Goal: Task Accomplishment & Management: Complete application form

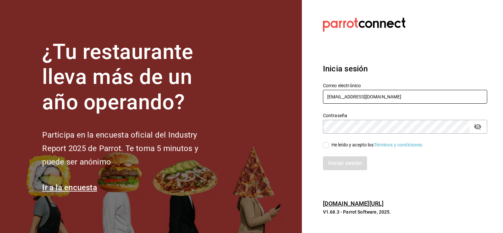
click at [446, 103] on input "7e625cef-d435-4be6-b405-d222cc42cff3@fake.email" at bounding box center [405, 97] width 164 height 14
type input "nancy.martinez@grupocosteno.com"
click at [327, 143] on input "He leído y acepto los Términos y condiciones." at bounding box center [326, 145] width 6 height 6
checkbox input "true"
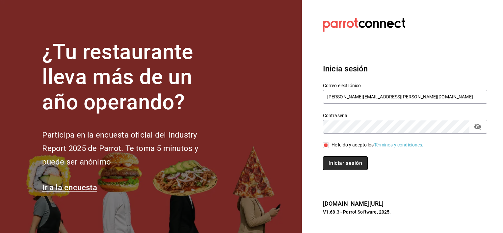
click at [344, 166] on button "Iniciar sesión" at bounding box center [345, 164] width 45 height 14
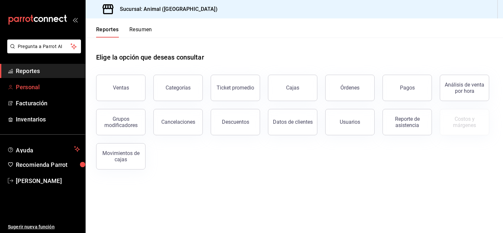
click at [31, 91] on span "Personal" at bounding box center [48, 87] width 64 height 9
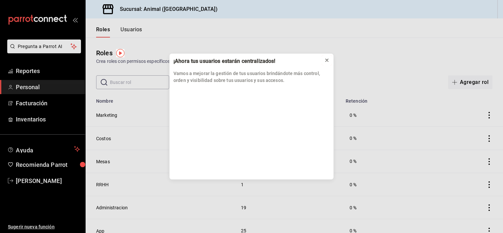
click at [328, 62] on icon at bounding box center [327, 60] width 5 height 5
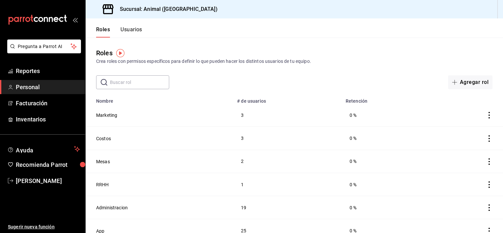
click at [144, 29] on header "Roles Usuarios" at bounding box center [295, 27] width 418 height 19
click at [138, 30] on button "Usuarios" at bounding box center [132, 31] width 22 height 11
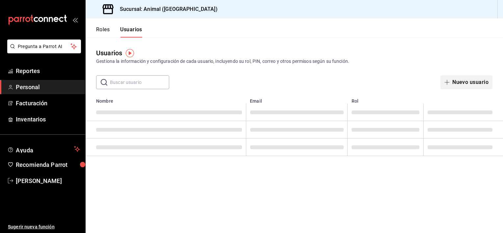
click at [481, 85] on button "Nuevo usuario" at bounding box center [467, 82] width 52 height 14
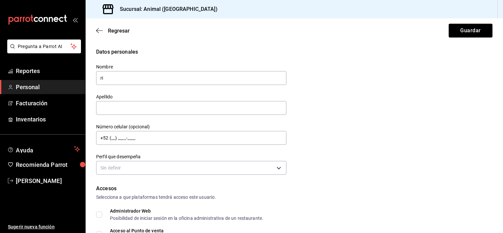
type input "r"
type input "[PERSON_NAME]"
click at [383, 115] on div "Datos personales Nombre [PERSON_NAME] Número celular (opcional) +52 (__) ____-_…" at bounding box center [294, 112] width 397 height 129
click at [269, 108] on input "text" at bounding box center [191, 108] width 190 height 14
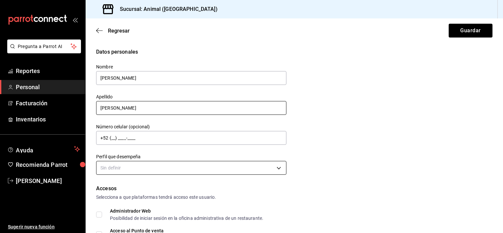
type input "[PERSON_NAME]"
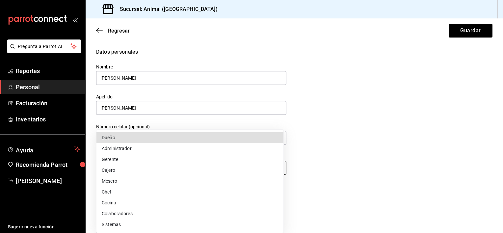
click at [275, 170] on body "Pregunta a Parrot AI Reportes Personal Facturación Inventarios Ayuda Recomienda…" at bounding box center [251, 116] width 503 height 233
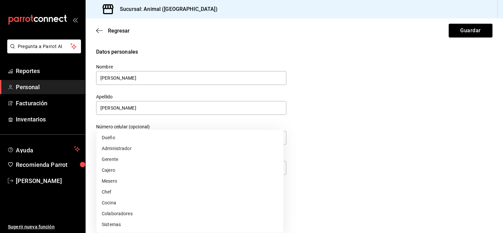
click at [117, 157] on li "Gerente" at bounding box center [190, 159] width 187 height 11
type input "MANAGER"
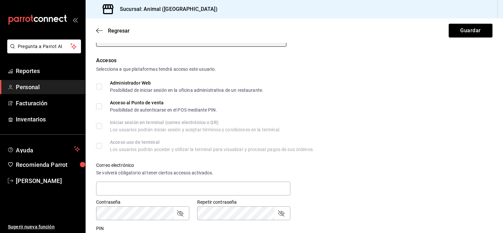
scroll to position [133, 0]
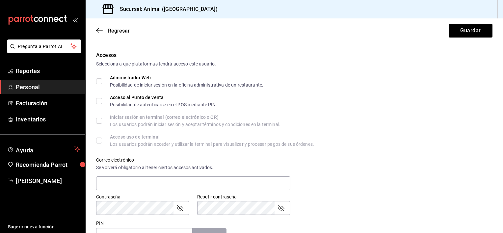
click at [182, 208] on icon "passwordField" at bounding box center [180, 208] width 6 height 6
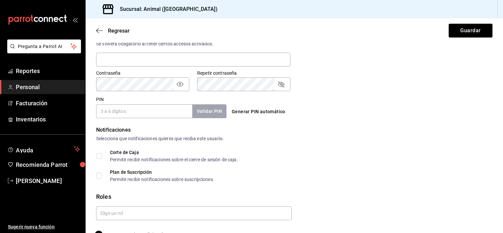
scroll to position [273, 0]
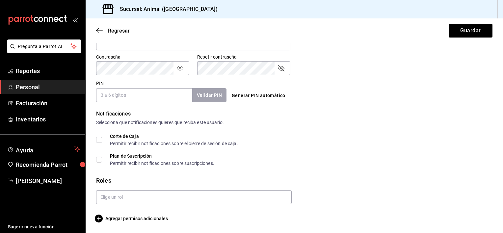
click at [380, 186] on div at bounding box center [292, 194] width 402 height 19
click at [67, 61] on div "Pregunta a Parrot AI Reportes Personal Facturación Inventarios Ayuda Recomienda…" at bounding box center [251, 116] width 503 height 233
click at [99, 97] on input "PIN" at bounding box center [144, 95] width 96 height 14
paste input "7896"
type input "7896"
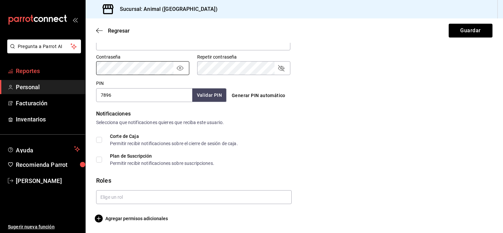
click at [79, 66] on div "Pregunta a Parrot AI Reportes Personal Facturación Inventarios Ayuda Recomienda…" at bounding box center [251, 116] width 503 height 233
click at [332, 141] on div "Corte de Caja Permitir recibir notificaciones sobre el cierre de sesión de caja." at bounding box center [294, 140] width 397 height 12
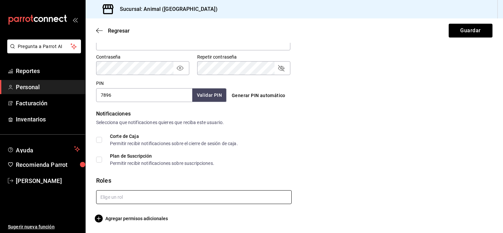
click at [276, 194] on input "text" at bounding box center [194, 197] width 196 height 14
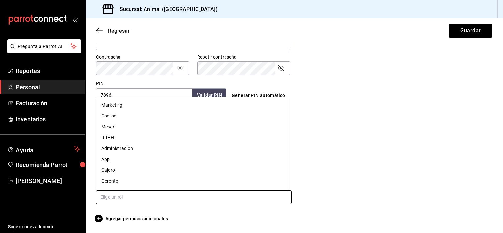
click at [166, 184] on li "Gerente" at bounding box center [192, 181] width 193 height 11
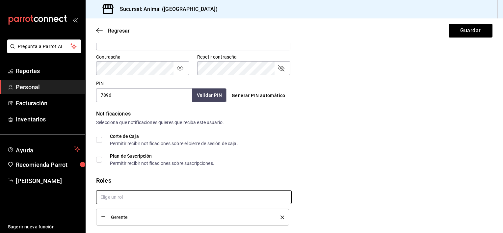
checkbox input "true"
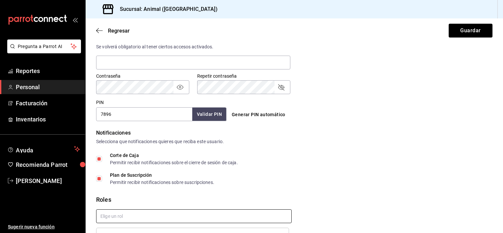
scroll to position [295, 0]
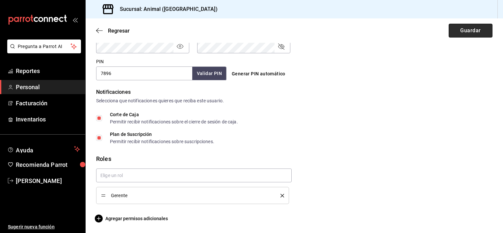
click at [466, 37] on button "Guardar" at bounding box center [471, 31] width 44 height 14
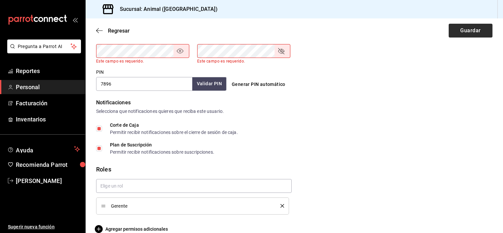
scroll to position [291, 0]
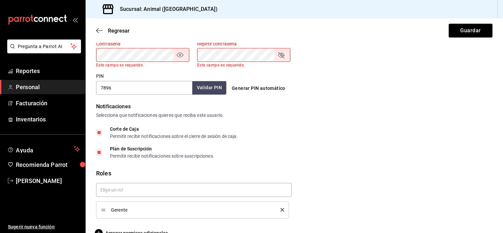
drag, startPoint x: 497, startPoint y: 154, endPoint x: 498, endPoint y: 151, distance: 3.4
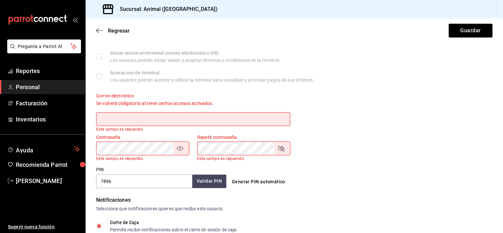
scroll to position [194, 0]
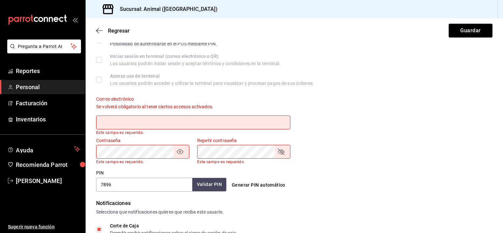
click at [246, 128] on input "text" at bounding box center [193, 123] width 194 height 14
type input "R"
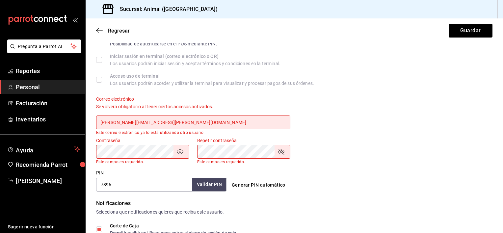
type input "[PERSON_NAME][EMAIL_ADDRESS][PERSON_NAME][DOMAIN_NAME]"
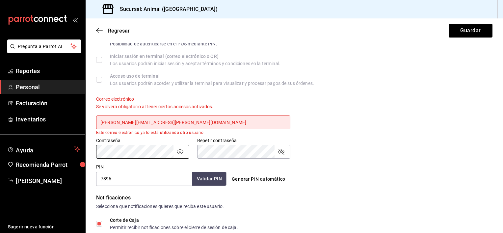
scroll to position [315, 0]
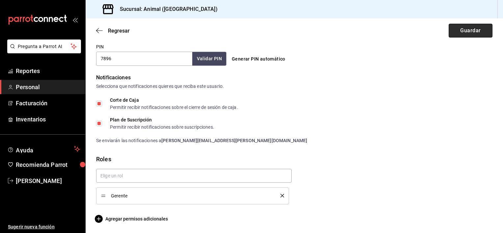
click at [469, 33] on button "Guardar" at bounding box center [471, 31] width 44 height 14
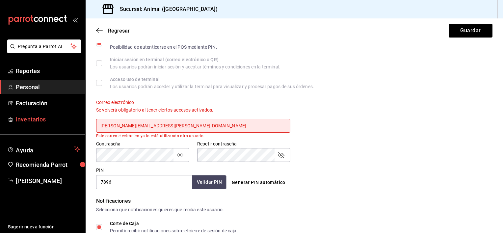
drag, startPoint x: 180, startPoint y: 127, endPoint x: 81, endPoint y: 116, distance: 100.1
click at [81, 116] on div "Pregunta a Parrot AI Reportes Personal Facturación Inventarios Ayuda Recomienda…" at bounding box center [251, 116] width 503 height 233
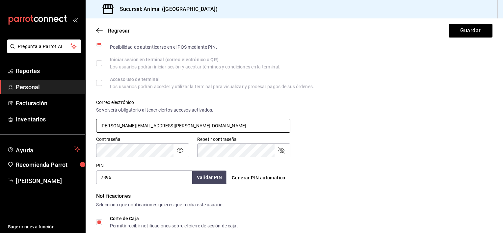
type input "[PERSON_NAME][EMAIL_ADDRESS][PERSON_NAME][DOMAIN_NAME]"
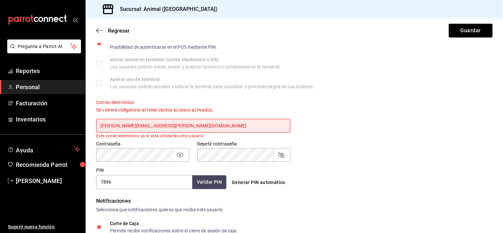
drag, startPoint x: 175, startPoint y: 126, endPoint x: 89, endPoint y: 127, distance: 86.0
click at [89, 127] on div "Correo electrónico Se volverá obligatorio al tener ciertos accesos activados. r…" at bounding box center [189, 115] width 202 height 47
type input "nancy.martinez@grupocosteno.com"
drag, startPoint x: 187, startPoint y: 124, endPoint x: 86, endPoint y: 112, distance: 102.5
click at [86, 112] on div "Datos personales Nombre RICARDO Apellido NAVA Número celular (opcional) +52 (__…" at bounding box center [295, 102] width 418 height 490
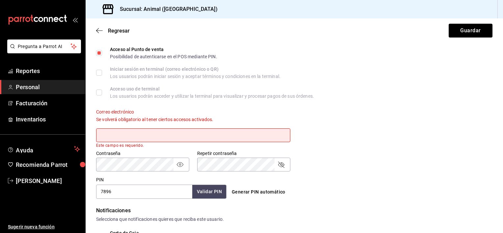
scroll to position [183, 0]
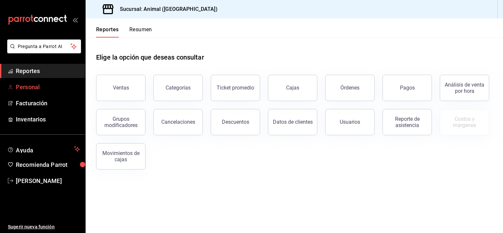
click at [49, 86] on span "Personal" at bounding box center [48, 87] width 64 height 9
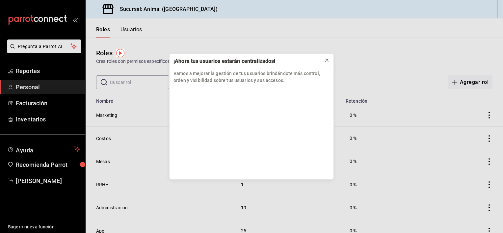
click at [325, 62] on icon at bounding box center [327, 60] width 5 height 5
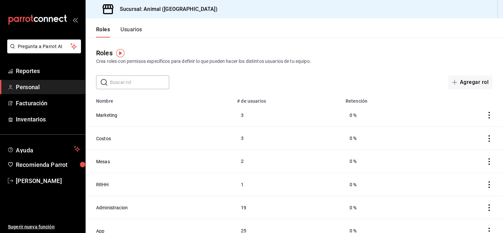
click at [143, 29] on header "Roles Usuarios" at bounding box center [295, 27] width 418 height 19
click at [138, 29] on button "Usuarios" at bounding box center [132, 31] width 22 height 11
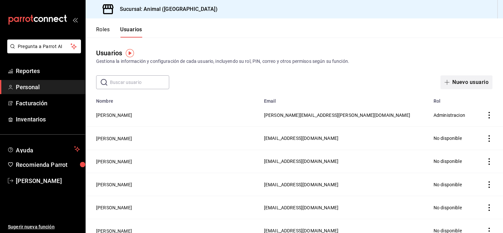
click at [474, 85] on button "Nuevo usuario" at bounding box center [467, 82] width 52 height 14
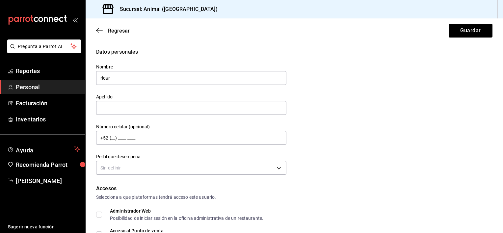
click at [449, 24] on button "Guardar" at bounding box center [471, 31] width 44 height 14
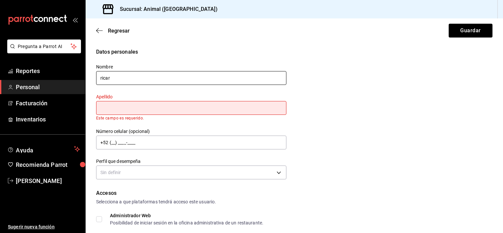
click at [180, 80] on input "ricar" at bounding box center [191, 78] width 190 height 14
type input "r"
type input "[PERSON_NAME]"
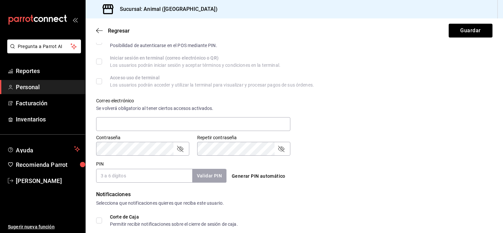
scroll to position [211, 0]
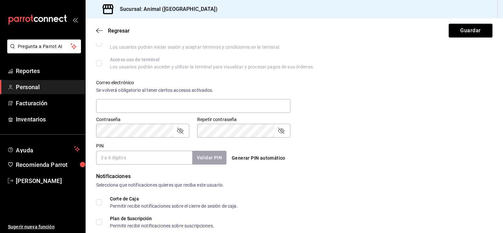
type input "[PERSON_NAME]"
click at [133, 159] on input "PIN" at bounding box center [144, 158] width 96 height 14
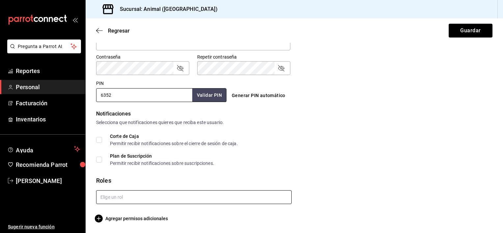
type input "6352"
click at [256, 194] on input "text" at bounding box center [194, 197] width 196 height 14
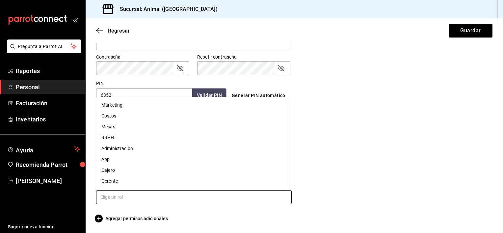
click at [233, 183] on li "Gerente" at bounding box center [192, 181] width 193 height 11
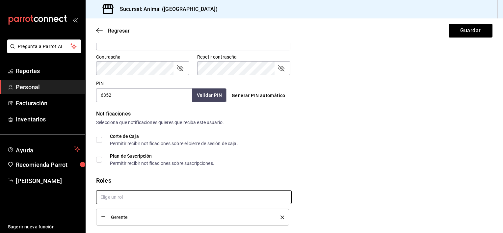
checkbox input "true"
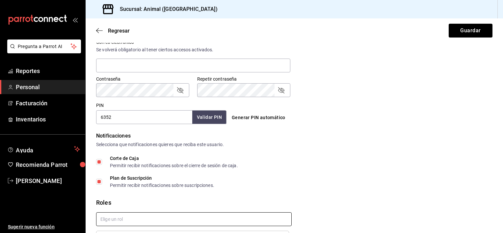
scroll to position [295, 0]
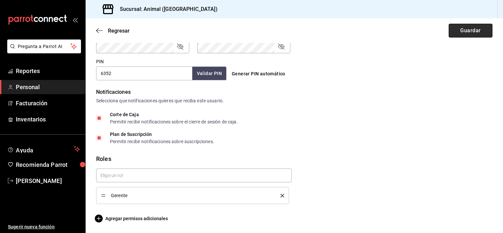
click at [454, 29] on button "Guardar" at bounding box center [471, 31] width 44 height 14
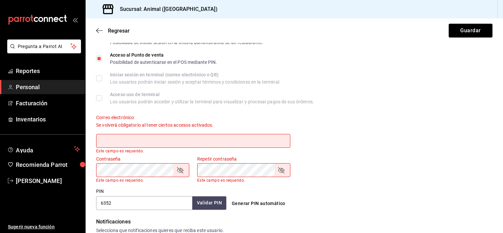
scroll to position [165, 0]
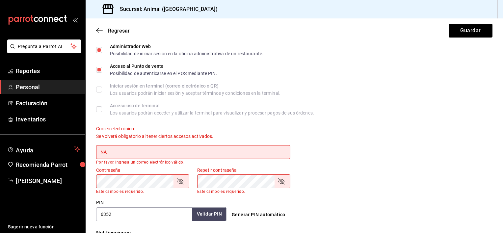
type input "N"
type input "R"
click at [179, 185] on icon "passwordField" at bounding box center [180, 182] width 8 height 8
click at [182, 183] on icon "passwordField" at bounding box center [180, 182] width 8 height 8
type input "[PERSON_NAME][EMAIL_ADDRESS][PERSON_NAME][DOMAIN_NAME]"
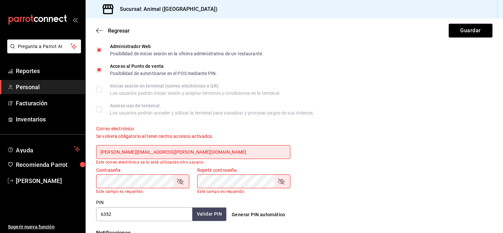
click at [347, 166] on div "Contraseña Contraseña Este campo es requerido. Repetir contraseña Repetir contr…" at bounding box center [290, 176] width 405 height 35
drag, startPoint x: 174, startPoint y: 154, endPoint x: 181, endPoint y: 148, distance: 9.1
click at [181, 148] on input "[PERSON_NAME][EMAIL_ADDRESS][PERSON_NAME][DOMAIN_NAME]" at bounding box center [193, 152] width 194 height 14
click at [176, 183] on icon "passwordField" at bounding box center [180, 182] width 8 height 8
click at [183, 184] on icon "passwordField" at bounding box center [180, 182] width 8 height 8
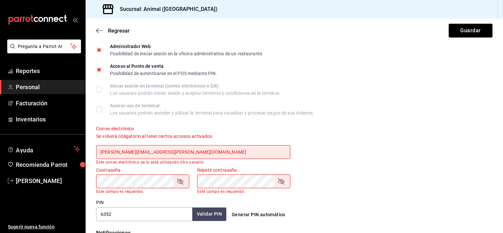
click at [180, 185] on icon "passwordField" at bounding box center [180, 182] width 8 height 8
click at [430, 115] on div "Accesos Selecciona a que plataformas tendrá acceso este usuario. Administrador …" at bounding box center [294, 120] width 397 height 201
click at [228, 150] on input "[PERSON_NAME][EMAIL_ADDRESS][PERSON_NAME][DOMAIN_NAME]" at bounding box center [193, 152] width 194 height 14
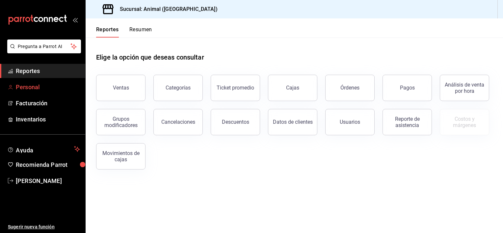
click at [41, 91] on span "Personal" at bounding box center [48, 87] width 64 height 9
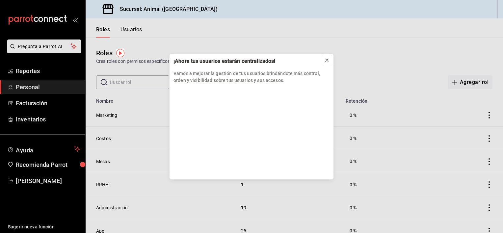
click at [329, 60] on icon at bounding box center [327, 60] width 5 height 5
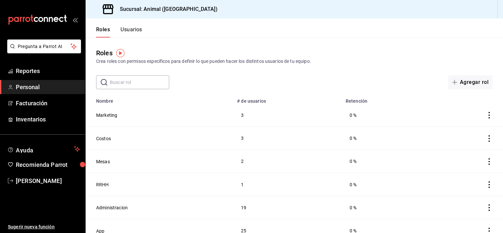
click at [133, 31] on button "Usuarios" at bounding box center [132, 31] width 22 height 11
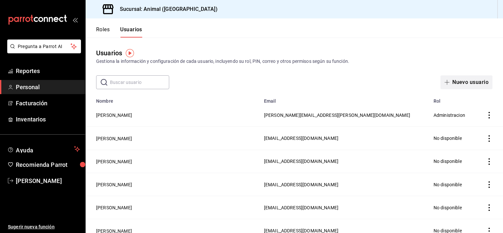
click at [461, 83] on button "Nuevo usuario" at bounding box center [467, 82] width 52 height 14
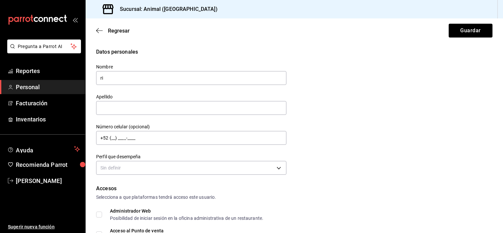
type input "r"
type input "[PERSON_NAME]"
click at [422, 125] on div "Datos personales Nombre [PERSON_NAME] Número celular (opcional) +52 (__) ____-_…" at bounding box center [294, 112] width 397 height 129
click at [273, 112] on input "text" at bounding box center [191, 108] width 190 height 14
type input "[PERSON_NAME]"
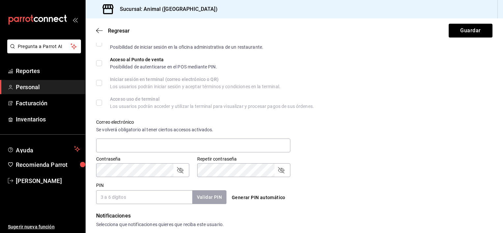
scroll to position [192, 0]
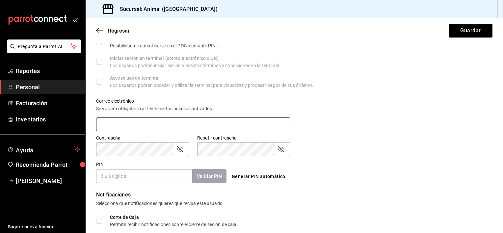
click at [188, 128] on input "text" at bounding box center [193, 125] width 194 height 14
type input "R"
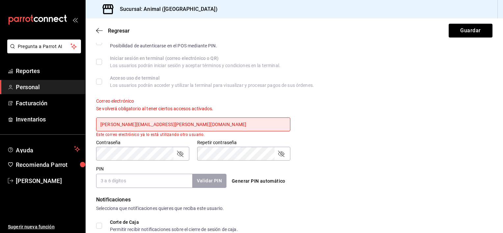
drag, startPoint x: 177, startPoint y: 124, endPoint x: 87, endPoint y: 118, distance: 90.8
click at [87, 118] on div "Datos personales Nombre [PERSON_NAME] [PERSON_NAME] Número celular (opcional) +…" at bounding box center [295, 82] width 418 height 453
click at [125, 124] on input "[PERSON_NAME][EMAIL_ADDRESS][PERSON_NAME][DOMAIN_NAME]" at bounding box center [193, 125] width 194 height 14
click at [115, 125] on input "[PERSON_NAME][EMAIL_ADDRESS][PERSON_NAME][DOMAIN_NAME]" at bounding box center [193, 125] width 194 height 14
type input "[EMAIL_ADDRESS][PERSON_NAME][DOMAIN_NAME]"
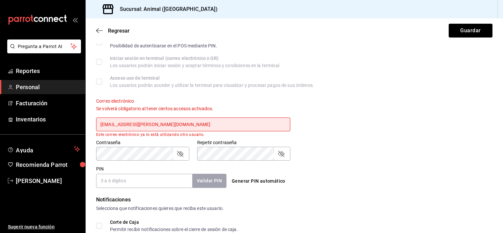
click at [240, 138] on div "Repetir contraseña Repetir contraseña" at bounding box center [239, 146] width 101 height 29
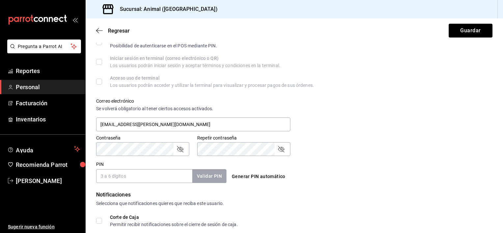
click at [179, 153] on icon "passwordField" at bounding box center [180, 149] width 8 height 8
click at [181, 152] on icon "passwordField" at bounding box center [180, 149] width 8 height 8
click at [181, 152] on icon "passwordField" at bounding box center [180, 149] width 6 height 6
click at [281, 150] on icon "passwordField" at bounding box center [281, 149] width 6 height 6
click at [128, 178] on input "PIN" at bounding box center [144, 176] width 96 height 14
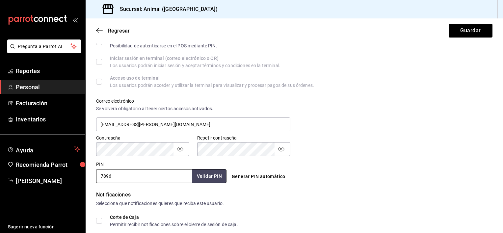
type input "7896"
click at [345, 180] on div "Generar PIN automático" at bounding box center [294, 177] width 130 height 12
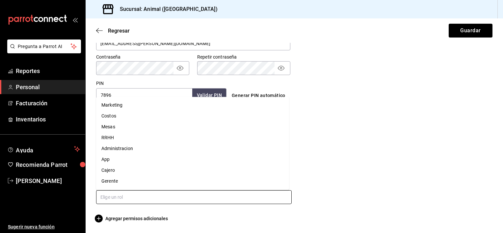
click at [235, 197] on input "text" at bounding box center [194, 197] width 196 height 14
click at [191, 185] on li "Gerente" at bounding box center [192, 181] width 193 height 11
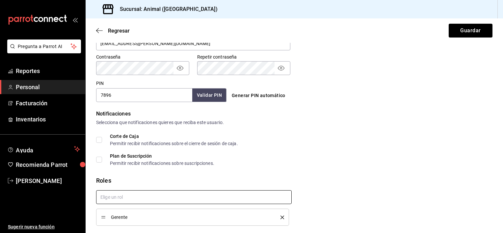
checkbox input "true"
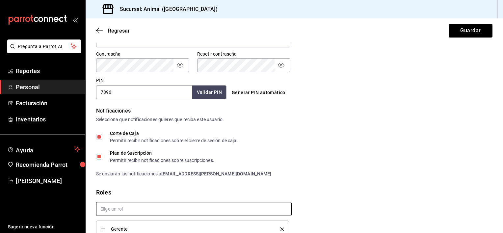
scroll to position [310, 0]
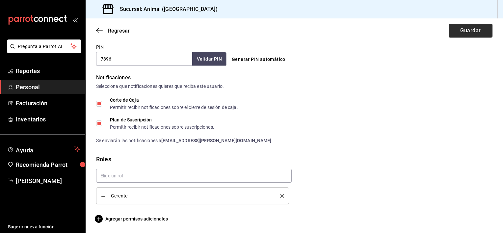
click at [468, 33] on button "Guardar" at bounding box center [471, 31] width 44 height 14
click at [461, 31] on button "Guardar" at bounding box center [471, 31] width 44 height 14
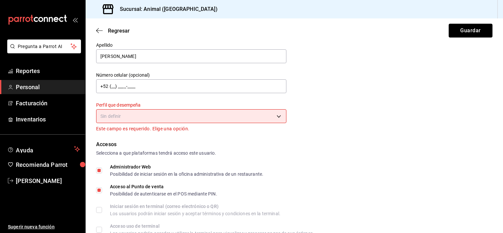
scroll to position [13, 0]
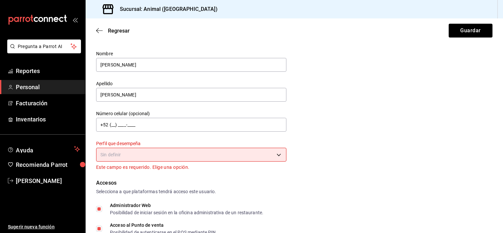
click at [278, 154] on body "Pregunta a Parrot AI Reportes Personal Facturación Inventarios Ayuda Recomienda…" at bounding box center [251, 116] width 503 height 233
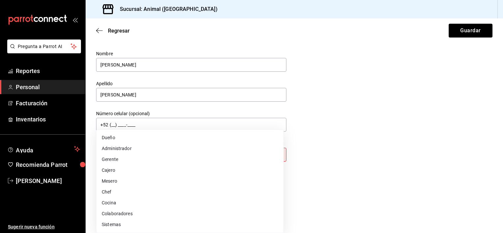
click at [140, 162] on li "Gerente" at bounding box center [190, 159] width 187 height 11
type input "MANAGER"
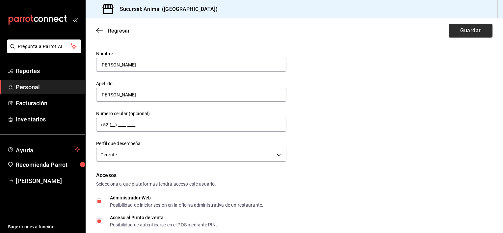
click at [459, 30] on button "Guardar" at bounding box center [471, 31] width 44 height 14
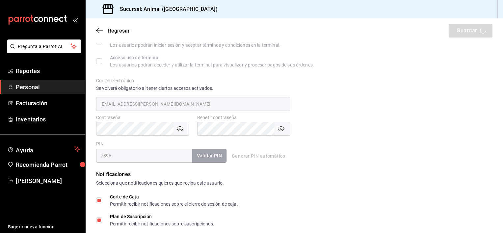
scroll to position [216, 0]
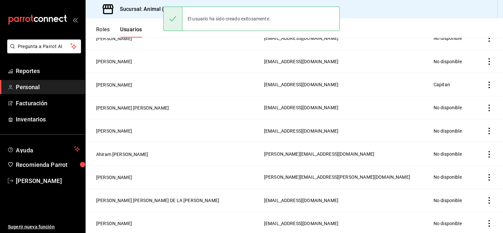
scroll to position [240, 0]
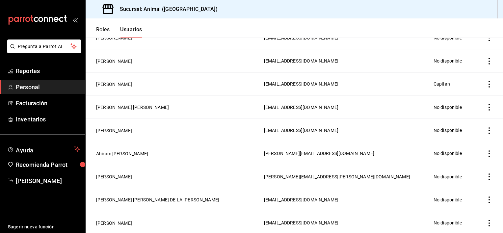
click at [214, 16] on div "Sucursal: Animal ([GEOGRAPHIC_DATA])" at bounding box center [295, 9] width 418 height 18
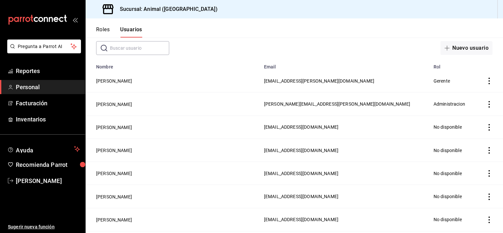
scroll to position [0, 0]
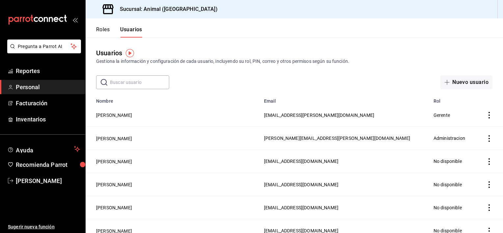
click at [486, 114] on icon "actions" at bounding box center [489, 115] width 7 height 7
click at [120, 116] on div at bounding box center [251, 116] width 503 height 233
click at [120, 116] on button "[PERSON_NAME]" at bounding box center [114, 115] width 36 height 7
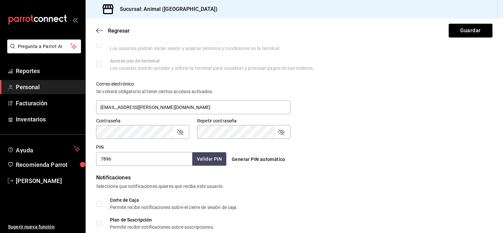
scroll to position [220, 0]
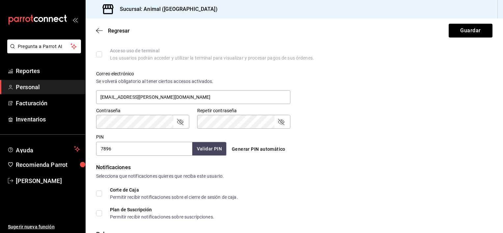
click at [230, 22] on div "Regresar Guardar" at bounding box center [295, 30] width 418 height 24
